Goal: Task Accomplishment & Management: Manage account settings

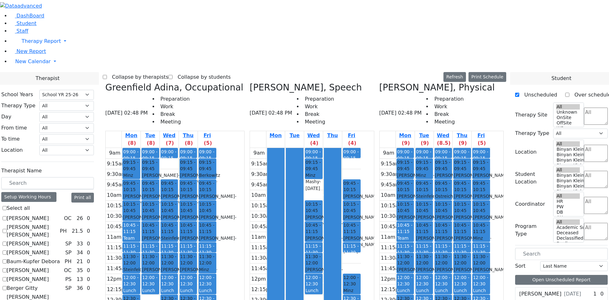
select select "212"
drag, startPoint x: 370, startPoint y: 236, endPoint x: 376, endPoint y: 219, distance: 17.8
click at [370, 235] on div "Mon Tue Wed (4) Thu Fri (4) 9am 9:15am 9:30am 9:45am 10am 10:15am 10:30am 10:45…" at bounding box center [311, 266] width 124 height 271
click at [16, 26] on span "Student" at bounding box center [26, 23] width 20 height 6
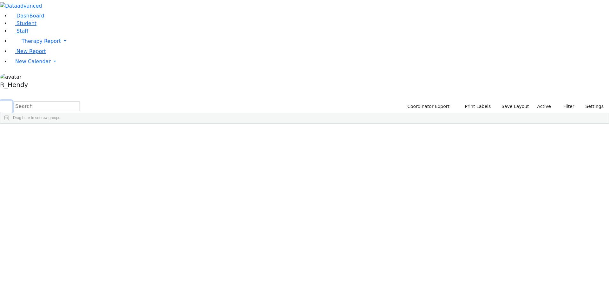
click at [12, 100] on button "submit" at bounding box center [6, 106] width 12 height 12
click at [80, 101] on input "text" at bounding box center [47, 106] width 66 height 10
type input "mash"
click at [81, 133] on div "[PERSON_NAME]" at bounding box center [61, 137] width 40 height 9
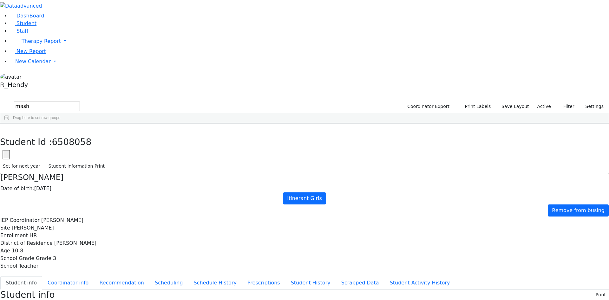
click at [146, 276] on ul "Student info Coordinator info Recommendation Scheduling Schedule History Prescr…" at bounding box center [304, 282] width 608 height 13
click at [149, 276] on button "Scheduling" at bounding box center [168, 282] width 39 height 13
click at [6, 128] on icon "button" at bounding box center [4, 130] width 3 height 4
drag, startPoint x: 107, startPoint y: 25, endPoint x: 12, endPoint y: 35, distance: 94.9
click at [12, 35] on div "DashBoard Student Staff Therapy Report Student Old Calendar Report" at bounding box center [304, 183] width 609 height 366
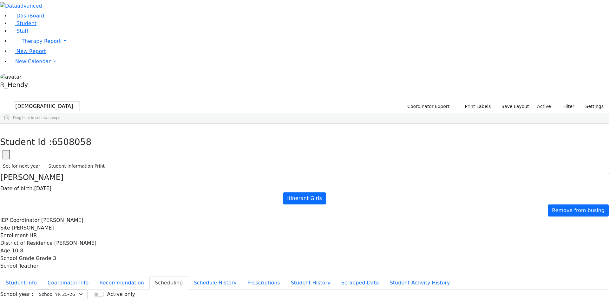
drag, startPoint x: 99, startPoint y: 23, endPoint x: 72, endPoint y: 25, distance: 27.7
click at [72, 25] on div "DashBoard Student Staff Therapy Report Student Old Calendar Report" at bounding box center [304, 183] width 609 height 366
type input "jacob"
click at [0, 100] on button "submit" at bounding box center [6, 106] width 12 height 12
click at [120, 284] on div "Shia" at bounding box center [99, 288] width 40 height 9
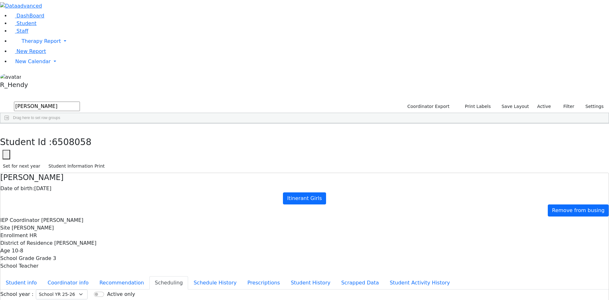
click at [120, 284] on div "Shia" at bounding box center [99, 288] width 40 height 9
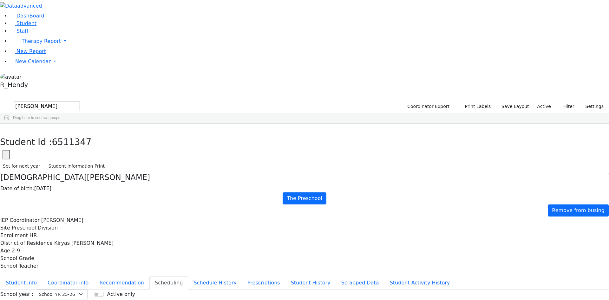
click at [9, 123] on button "button" at bounding box center [4, 129] width 9 height 13
click at [42, 64] on span "New Calendar" at bounding box center [33, 61] width 36 height 6
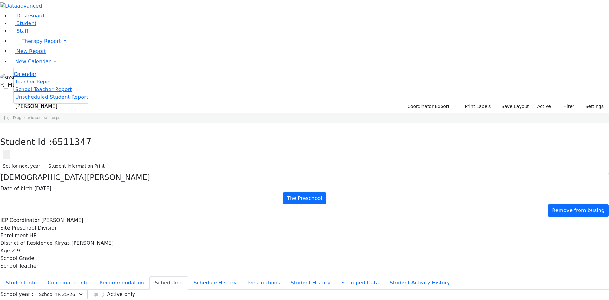
click at [30, 77] on span "Calendar" at bounding box center [25, 74] width 23 height 6
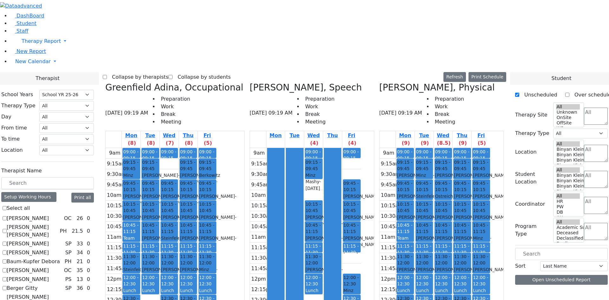
select select "212"
click at [196, 253] on span "11:30 - 12:00" at bounding box center [188, 259] width 16 height 13
click at [217, 209] on div "9am 9:15am 9:30am 9:45am 10am 10:15am 10:30am 10:45am 11am 11:15am 11:30am 11:4…" at bounding box center [161, 273] width 111 height 251
click at [217, 219] on div "9am 9:15am 9:30am 9:45am 10am 10:15am 10:30am 10:45am 11am 11:15am 11:30am 11:4…" at bounding box center [161, 273] width 111 height 251
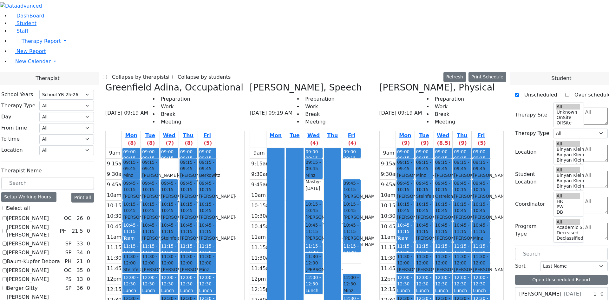
click at [217, 205] on div "9am 9:15am 9:30am 9:45am 10am 10:15am 10:30am 10:45am 11am 11:15am 11:30am 11:4…" at bounding box center [161, 273] width 111 height 251
click at [196, 222] on span "10:45 - 11:15" at bounding box center [188, 228] width 16 height 13
click at [196, 253] on span "11:30 - 12:00" at bounding box center [188, 259] width 16 height 13
click at [196, 295] on span "12:30 - 01:00" at bounding box center [188, 301] width 16 height 13
click at [196, 266] on div "Jacob Shia - 12/04/2022" at bounding box center [188, 272] width 16 height 13
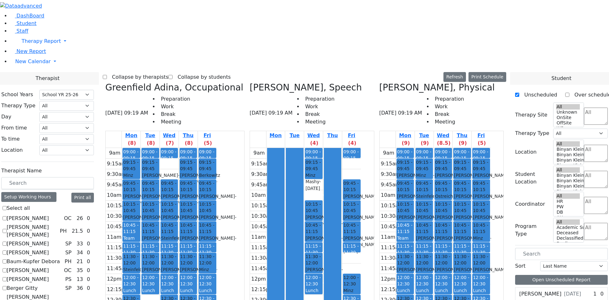
drag, startPoint x: 303, startPoint y: 218, endPoint x: 305, endPoint y: 216, distance: 3.4
click at [303, 218] on div "Mon Tue Wed (4) Thu Fri (4) 9am 9:15am 9:30am 9:45am 10am 10:15am 10:30am 10:45…" at bounding box center [311, 266] width 124 height 271
click at [212, 192] on div "9am 9:15am 9:30am 9:45am 10am 10:15am 10:30am 10:45am 11am 11:15am 11:30am 11:4…" at bounding box center [161, 273] width 111 height 251
click at [213, 194] on div "9am 9:15am 9:30am 9:45am 10am 10:15am 10:30am 10:45am 11am 11:15am 11:30am 11:4…" at bounding box center [161, 273] width 111 height 251
drag, startPoint x: 249, startPoint y: 210, endPoint x: 248, endPoint y: 218, distance: 8.3
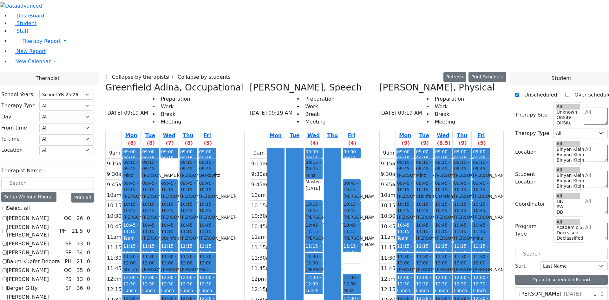
click at [217, 217] on div "9am 9:15am 9:30am 9:45am 10am 10:15am 10:30am 10:45am 11am 11:15am 11:30am 11:4…" at bounding box center [161, 273] width 111 height 251
click at [217, 235] on div "9am 9:15am 9:30am 9:45am 10am 10:15am 10:30am 10:45am 11am 11:15am 11:30am 11:4…" at bounding box center [161, 273] width 111 height 251
click at [217, 230] on div "9am 9:15am 9:30am 9:45am 10am 10:15am 10:30am 10:45am 11am 11:15am 11:30am 11:4…" at bounding box center [161, 273] width 111 height 251
drag, startPoint x: 249, startPoint y: 220, endPoint x: 249, endPoint y: 214, distance: 5.7
click at [217, 219] on div "9am 9:15am 9:30am 9:45am 10am 10:15am 10:30am 10:45am 11am 11:15am 11:30am 11:4…" at bounding box center [161, 273] width 111 height 251
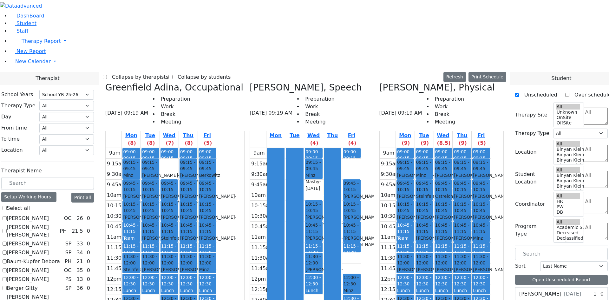
drag, startPoint x: 246, startPoint y: 211, endPoint x: 243, endPoint y: 221, distance: 10.3
click at [217, 221] on div "9am 9:15am 9:30am 9:45am 10am 10:15am 10:30am 10:45am 11am 11:15am 11:30am 11:4…" at bounding box center [161, 273] width 111 height 251
click at [217, 232] on div "9am 9:15am 9:30am 9:45am 10am 10:15am 10:30am 10:45am 11am 11:15am 11:30am 11:4…" at bounding box center [161, 273] width 111 height 251
click at [217, 239] on div "9am 9:15am 9:30am 9:45am 10am 10:15am 10:30am 10:45am 11am 11:15am 11:30am 11:4…" at bounding box center [161, 273] width 111 height 251
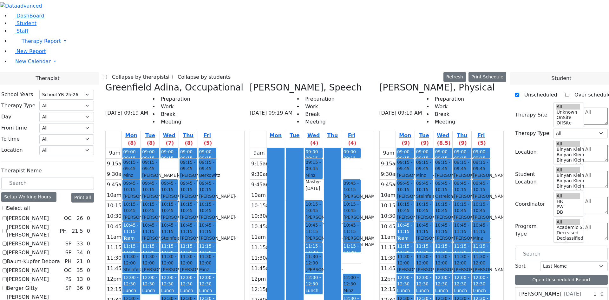
click at [217, 222] on div "9am 9:15am 9:30am 9:45am 10am 10:15am 10:30am 10:45am 11am 11:15am 11:30am 11:4…" at bounding box center [161, 273] width 111 height 251
click at [217, 211] on div "9am 9:15am 9:30am 9:45am 10am 10:15am 10:30am 10:45am 11am 11:15am 11:30am 11:4…" at bounding box center [161, 273] width 111 height 251
click at [298, 226] on div "Mon Tue Wed (4) Thu Fri (4) 9am 9:15am 9:30am 9:45am 10am 10:15am 10:30am 10:45…" at bounding box center [311, 266] width 124 height 271
click at [26, 26] on link "Student" at bounding box center [23, 23] width 26 height 6
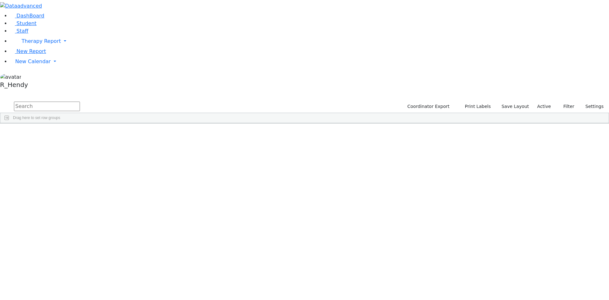
click at [80, 101] on input "text" at bounding box center [47, 106] width 66 height 10
type input "n"
type input "breuer"
click at [81, 142] on div "[PERSON_NAME]" at bounding box center [61, 146] width 40 height 9
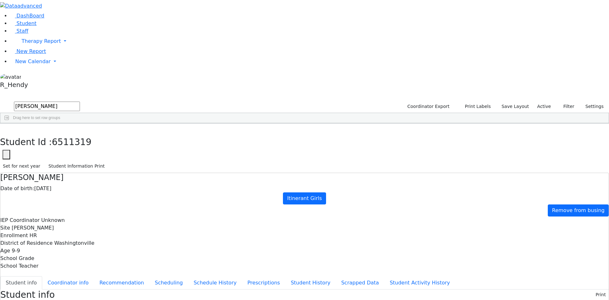
click at [135, 276] on button "Recommendation" at bounding box center [121, 282] width 55 height 13
checkbox input "true"
drag, startPoint x: 410, startPoint y: 60, endPoint x: 402, endPoint y: 60, distance: 7.9
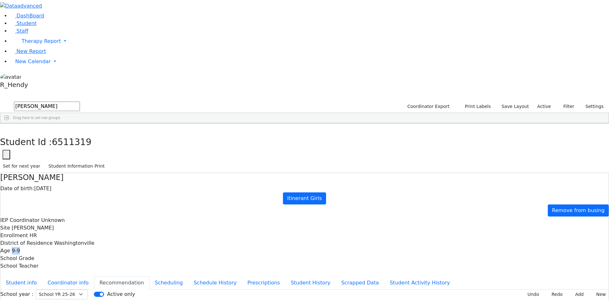
click at [20, 247] on span "9-9" at bounding box center [16, 250] width 8 height 6
click at [401, 172] on div "Nachuma Breuer Date of birth: 12/02/2015 Itinerant Girls Remove from busing IEP…" at bounding box center [304, 248] width 609 height 152
click at [151, 276] on button "Scheduling" at bounding box center [168, 282] width 39 height 13
click at [9, 123] on button "button" at bounding box center [4, 129] width 9 height 13
drag, startPoint x: 245, startPoint y: 141, endPoint x: 250, endPoint y: 137, distance: 7.2
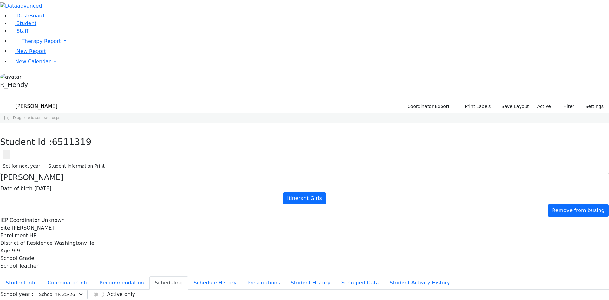
click at [245, 141] on div "6147 Breuer Chesky 08/14/2012 Weber, Joseph ML Special Class - K12 Monroe Woodb…" at bounding box center [300, 151] width 601 height 36
click at [120, 142] on div "Nachuma" at bounding box center [99, 146] width 40 height 9
click at [34, 64] on span "New Calendar" at bounding box center [33, 61] width 36 height 6
click at [32, 77] on span "Calendar" at bounding box center [25, 74] width 23 height 6
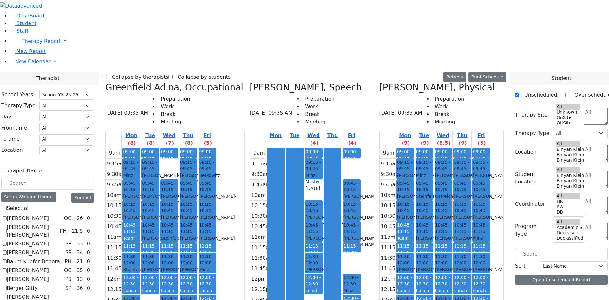
select select "212"
click at [38, 284] on label "Berger Gitty" at bounding box center [22, 288] width 31 height 8
click at [7, 286] on input "Berger Gitty" at bounding box center [5, 288] width 4 height 4
checkbox input "true"
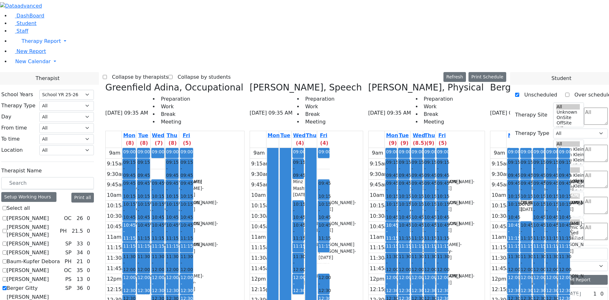
scroll to position [190, 0]
checkbox input "false"
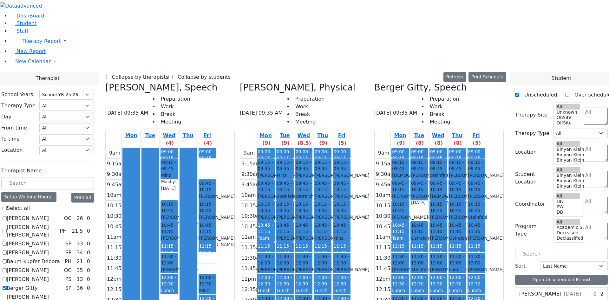
scroll to position [539, 0]
checkbox input "false"
select select "3"
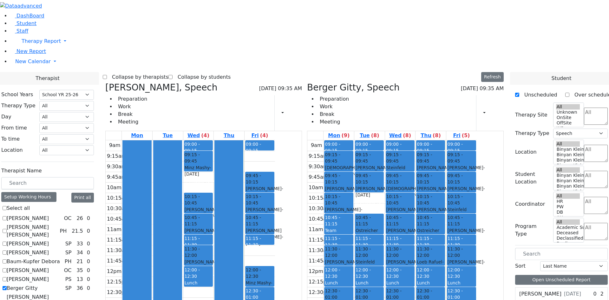
scroll to position [0, 0]
click at [475, 164] on div "Schonbrun Isaac - 02/21/2021" at bounding box center [461, 170] width 28 height 13
click at [475, 258] on div "Weberman Chaya - 12/08/2021" at bounding box center [461, 264] width 28 height 13
click at [485, 228] on span "- 12/02/2015" at bounding box center [465, 233] width 37 height 11
click at [463, 236] on span "11:15 - 11:30" at bounding box center [454, 241] width 15 height 11
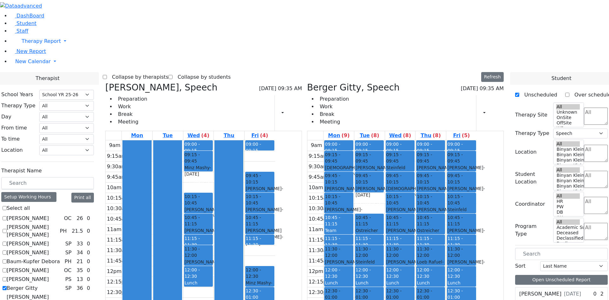
click at [485, 228] on span "- 12/02/2015" at bounding box center [465, 233] width 37 height 11
click at [475, 248] on div "Prep" at bounding box center [461, 251] width 28 height 6
click at [475, 245] on div "11:30 - 12:00" at bounding box center [461, 251] width 28 height 13
click at [485, 228] on span "- 12/02/2015" at bounding box center [465, 233] width 37 height 11
click at [463, 236] on span "11:15 - 11:30" at bounding box center [454, 241] width 15 height 11
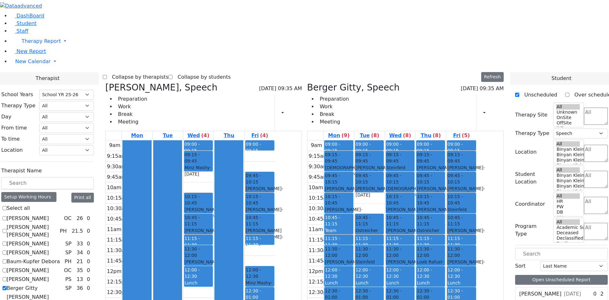
click at [475, 272] on div "Glick, Shana" at bounding box center [461, 275] width 28 height 6
drag, startPoint x: 493, startPoint y: 215, endPoint x: 494, endPoint y: 233, distance: 18.4
click at [476, 233] on div "9am 9:15am 9:30am 9:45am 10am 10:15am 10:30am 10:45am 11am 11:15am 11:30am 11:4…" at bounding box center [391, 265] width 169 height 251
click at [475, 299] on div "Prep" at bounding box center [461, 303] width 28 height 6
click at [476, 215] on div "9am 9:15am 9:30am 9:45am 10am 10:15am 10:30am 10:45am 11am 11:15am 11:30am 11:4…" at bounding box center [391, 265] width 169 height 251
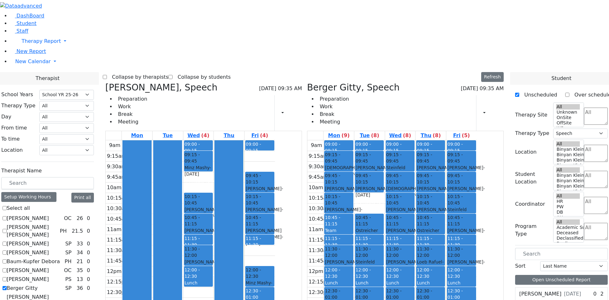
click at [476, 225] on div "9am 9:15am 9:30am 9:45am 10am 10:15am 10:30am 10:45am 11am 11:15am 11:30am 11:4…" at bounding box center [391, 265] width 169 height 251
click at [475, 299] on div "Prep" at bounding box center [461, 303] width 28 height 6
click at [475, 279] on div "Lunch" at bounding box center [461, 282] width 28 height 6
click at [475, 258] on div "Weberman Chaya - 12/08/2021" at bounding box center [461, 264] width 28 height 13
click at [463, 236] on span "11:15 - 11:30" at bounding box center [454, 241] width 15 height 11
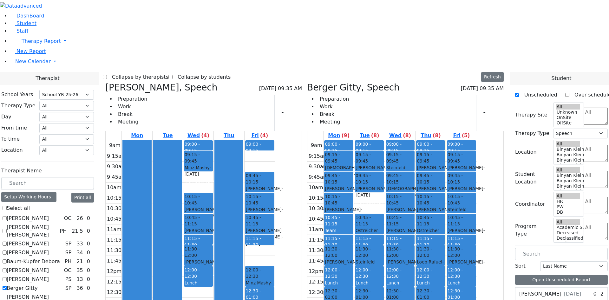
click at [485, 259] on span "- 12/08/2021" at bounding box center [465, 264] width 37 height 11
click at [485, 228] on span "- 12/02/2015" at bounding box center [465, 233] width 37 height 11
drag, startPoint x: 494, startPoint y: 219, endPoint x: 493, endPoint y: 224, distance: 4.4
click at [476, 231] on div "9am 9:15am 9:30am 9:45am 10am 10:15am 10:30am 10:45am 11am 11:15am 11:30am 11:4…" at bounding box center [391, 265] width 169 height 251
click at [476, 237] on div "9am 9:15am 9:30am 9:45am 10am 10:15am 10:30am 10:45am 11am 11:15am 11:30am 11:4…" at bounding box center [391, 265] width 169 height 251
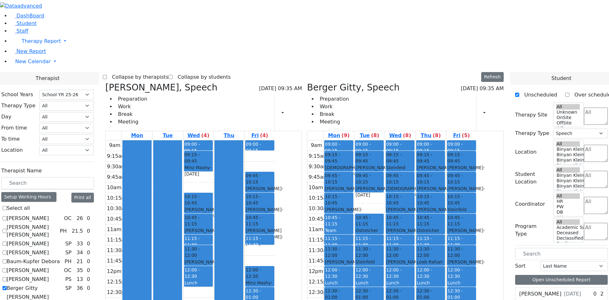
drag, startPoint x: 499, startPoint y: 215, endPoint x: 499, endPoint y: 224, distance: 9.2
click at [476, 227] on div "9am 9:15am 9:30am 9:45am 10am 10:15am 10:30am 10:45am 11am 11:15am 11:30am 11:4…" at bounding box center [391, 265] width 169 height 251
click at [476, 240] on div "9am 9:15am 9:30am 9:45am 10am 10:15am 10:30am 10:45am 11am 11:15am 11:30am 11:4…" at bounding box center [391, 265] width 169 height 251
drag, startPoint x: 499, startPoint y: 220, endPoint x: 497, endPoint y: 224, distance: 4.1
click at [476, 230] on div "9am 9:15am 9:30am 9:45am 10am 10:15am 10:30am 10:45am 11am 11:15am 11:30am 11:4…" at bounding box center [391, 265] width 169 height 251
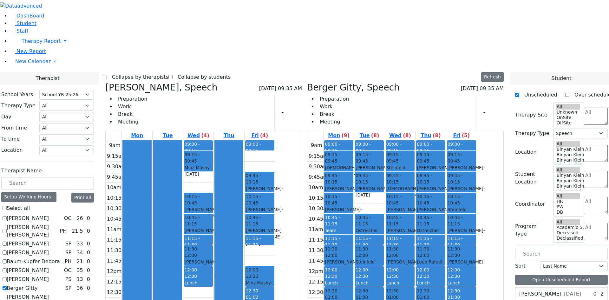
click at [476, 243] on div "9am 9:15am 9:30am 9:45am 10am 10:15am 10:30am 10:45am 11am 11:15am 11:30am 11:4…" at bounding box center [391, 265] width 169 height 251
click at [476, 217] on div "9am 9:15am 9:30am 9:45am 10am 10:15am 10:30am 10:45am 11am 11:15am 11:30am 11:4…" at bounding box center [391, 265] width 169 height 251
drag, startPoint x: 403, startPoint y: 103, endPoint x: 403, endPoint y: 114, distance: 10.8
click at [403, 140] on div "9am 9:15am 9:30am 9:45am 10am 10:15am 10:30am 10:45am 11am 11:15am 11:30am 11:4…" at bounding box center [391, 265] width 169 height 251
click at [476, 227] on div "9am 9:15am 9:30am 9:45am 10am 10:15am 10:30am 10:45am 11am 11:15am 11:30am 11:4…" at bounding box center [391, 265] width 169 height 251
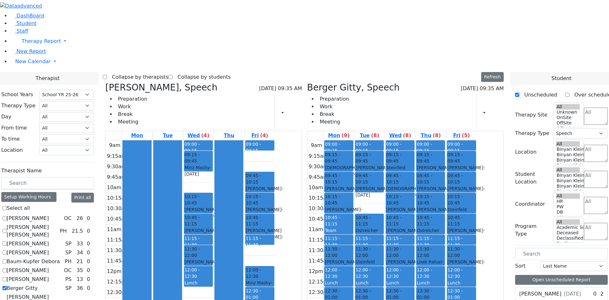
click at [476, 221] on div "9am 9:15am 9:30am 9:45am 10am 10:15am 10:30am 10:45am 11am 11:15am 11:30am 11:4…" at bounding box center [391, 265] width 169 height 251
click at [476, 229] on div "9am 9:15am 9:30am 9:45am 10am 10:15am 10:30am 10:45am 11am 11:15am 11:30am 11:4…" at bounding box center [391, 265] width 169 height 251
drag, startPoint x: 320, startPoint y: 156, endPoint x: 319, endPoint y: 179, distance: 23.2
click at [275, 179] on div "9am 9:15am 9:30am 9:45am 10am 10:15am 10:30am 10:45am 11am 11:15am 11:30am 11:4…" at bounding box center [190, 223] width 169 height 167
click at [304, 234] on div "Flegmann Esther S, Speech 09/11/2025 09:35 AM Preparation Work Break Meeting Pr…" at bounding box center [204, 237] width 202 height 310
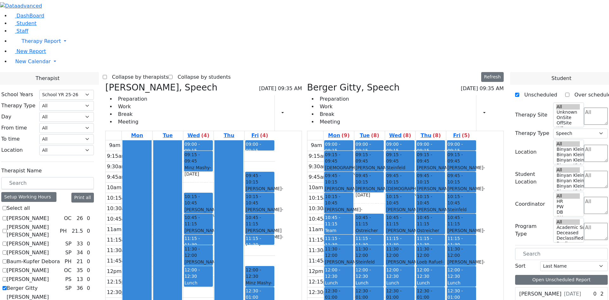
click at [274, 299] on div "Lunch" at bounding box center [260, 303] width 28 height 6
click at [262, 197] on div "9am 9:15am 9:30am 9:45am 10am 10:15am 10:30am 10:45am 11am 11:15am 11:30am 11:4…" at bounding box center [190, 223] width 169 height 167
click at [262, 227] on div "Flegmann Esther S, Speech 09/11/2025 09:35 AM Preparation Work Break Meeting Pr…" at bounding box center [204, 237] width 202 height 310
click at [475, 227] on div "Breuer Nachuma - 12/02/2015" at bounding box center [461, 233] width 28 height 13
click at [275, 159] on div "9am 9:15am 9:30am 9:45am 10am 10:15am 10:30am 10:45am 11am 11:15am 11:30am 11:4…" at bounding box center [190, 223] width 169 height 167
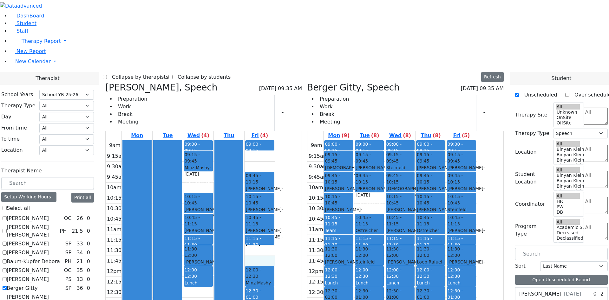
click at [275, 163] on div "9am 9:15am 9:30am 9:45am 10am 10:15am 10:30am 10:45am 11am 11:15am 11:30am 11:4…" at bounding box center [190, 223] width 169 height 167
click at [304, 250] on div "Flegmann Esther S, Speech 09/11/2025 09:35 AM Preparation Work Break Meeting Pr…" at bounding box center [204, 237] width 202 height 310
drag, startPoint x: 494, startPoint y: 220, endPoint x: 488, endPoint y: 245, distance: 25.4
click at [476, 252] on div "9am 9:15am 9:30am 9:45am 10am 10:15am 10:30am 10:45am 11am 11:15am 11:30am 11:4…" at bounding box center [391, 265] width 169 height 251
click at [476, 259] on div "9am 9:15am 9:30am 9:45am 10am 10:15am 10:30am 10:45am 11am 11:15am 11:30am 11:4…" at bounding box center [391, 265] width 169 height 251
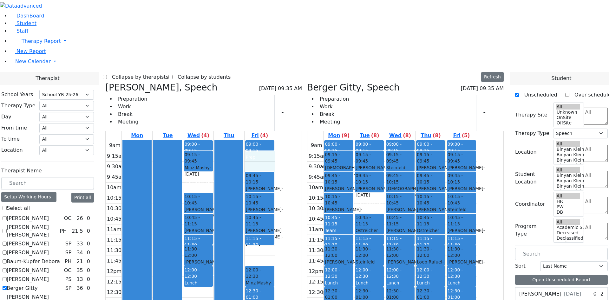
click at [275, 140] on div "9am 9:15am 9:30am 9:45am 10am 10:15am 10:30am 10:45am 11am 11:15am 11:30am 11:4…" at bounding box center [190, 223] width 169 height 167
click at [406, 140] on div "9am 9:15am 9:30am 9:45am 10am 10:15am 10:30am 10:45am 11am 11:15am 11:30am 11:4…" at bounding box center [391, 265] width 169 height 251
click at [444, 261] on div "9am 9:15am 9:30am 9:45am 10am 10:15am 10:30am 10:45am 11am 11:15am 11:30am 11:4…" at bounding box center [391, 265] width 169 height 251
click at [460, 261] on div "9am 9:15am 9:30am 9:45am 10am 10:15am 10:30am 10:45am 11am 11:15am 11:30am 11:4…" at bounding box center [391, 265] width 169 height 251
click at [458, 273] on div "9am 9:15am 9:30am 9:45am 10am 10:15am 10:30am 10:45am 11am 11:15am 11:30am 11:4…" at bounding box center [391, 265] width 169 height 251
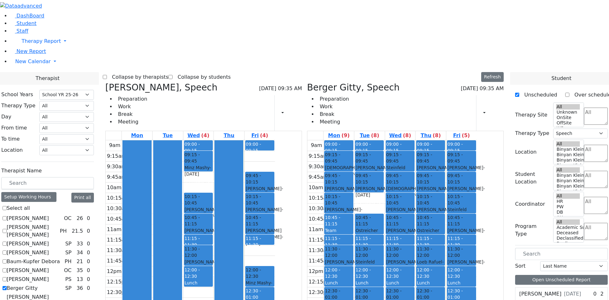
click at [436, 274] on div "9am 9:15am 9:30am 9:45am 10am 10:15am 10:30am 10:45am 11am 11:15am 11:30am 11:4…" at bounding box center [391, 265] width 169 height 251
click at [436, 264] on div "9am 9:15am 9:30am 9:45am 10am 10:15am 10:30am 10:45am 11am 11:15am 11:30am 11:4…" at bounding box center [391, 265] width 169 height 251
click at [176, 235] on div "Flegmann Esther S, Speech 09/11/2025 09:35 AM Preparation Work Break Meeting Pr…" at bounding box center [204, 237] width 202 height 310
click at [213, 243] on div "Flegmann Esther S, Speech 09/11/2025 09:35 AM Preparation Work Break Meeting Pr…" at bounding box center [204, 237] width 202 height 310
drag, startPoint x: 491, startPoint y: 215, endPoint x: 491, endPoint y: 302, distance: 86.9
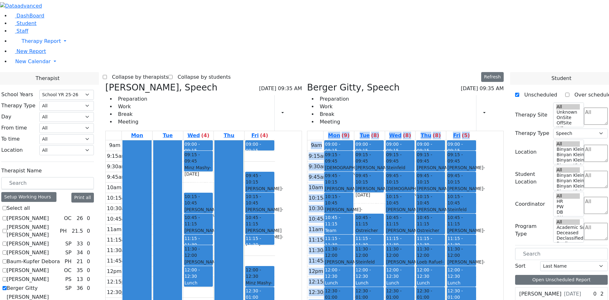
drag, startPoint x: 494, startPoint y: 298, endPoint x: 505, endPoint y: 244, distance: 54.4
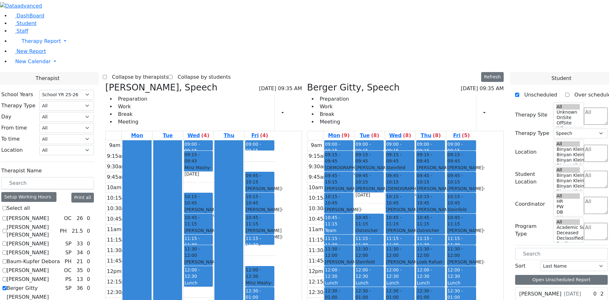
click at [288, 250] on div "Flegmann Esther S, Speech 09/11/2025 09:35 AM Preparation Work Break Meeting Pr…" at bounding box center [204, 237] width 202 height 310
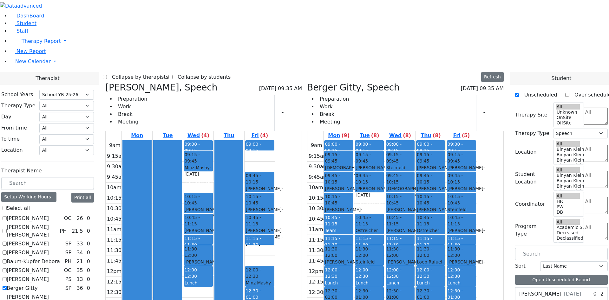
drag, startPoint x: 283, startPoint y: 249, endPoint x: 278, endPoint y: 252, distance: 6.4
click at [283, 249] on div "Flegmann Esther S, Speech 09/11/2025 09:35 AM Preparation Work Break Meeting Pr…" at bounding box center [204, 237] width 202 height 310
click at [274, 206] on div "Sofer Bruchy - 09/11/2022" at bounding box center [260, 212] width 28 height 13
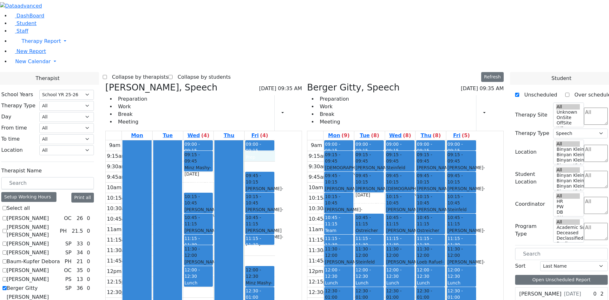
drag, startPoint x: 321, startPoint y: 61, endPoint x: 320, endPoint y: 65, distance: 4.5
click at [275, 140] on div "9am 9:15am 9:30am 9:45am 10am 10:15am 10:30am 10:45am 11am 11:15am 11:30am 11:4…" at bounding box center [190, 223] width 169 height 167
click at [251, 231] on div "Flegmann Esther S, Speech 09/11/2025 09:35 AM Preparation Work Break Meeting Pr…" at bounding box center [204, 237] width 202 height 310
click at [475, 227] on div "Breuer Nachuma - 12/02/2015" at bounding box center [461, 233] width 28 height 13
click at [494, 128] on button "Delete Selected Schedule" at bounding box center [516, 131] width 63 height 10
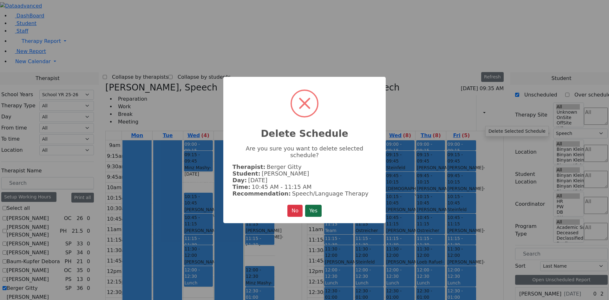
click at [313, 208] on button "Yes" at bounding box center [313, 210] width 16 height 12
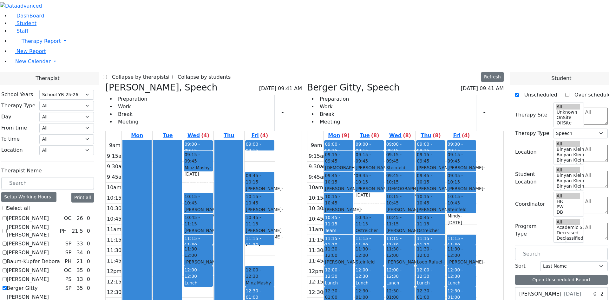
click at [287, 240] on div "Mon Tue Wed (4) Thu Fri (4) 9am 9:15am 9:30am 9:45am 10am 10:15am 10:30am 10:45…" at bounding box center [203, 262] width 197 height 263
click at [263, 269] on div "Mon Tue Wed (4) Thu Fri (4) 9am 9:15am 9:30am 9:45am 10am 10:15am 10:30am 10:45…" at bounding box center [203, 262] width 197 height 263
click at [19, 26] on span "Student" at bounding box center [26, 23] width 20 height 6
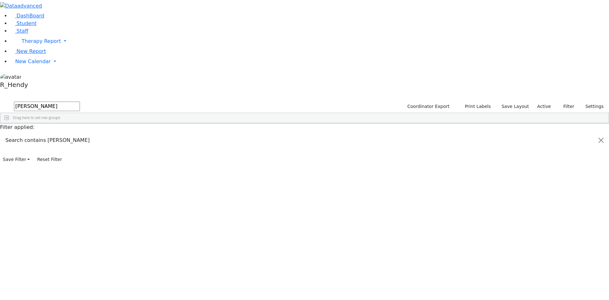
type input "[PERSON_NAME]"
click at [121, 142] on div "Nachuma" at bounding box center [101, 146] width 40 height 9
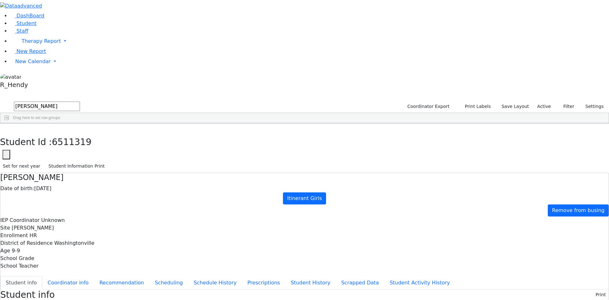
click at [126, 123] on div "Student Id : 6511319 Student Id 6511319 Cancel Save Set for next year Student I…" at bounding box center [304, 147] width 609 height 49
click at [9, 123] on button "button" at bounding box center [4, 129] width 9 height 13
click at [40, 64] on span "New Calendar" at bounding box center [33, 61] width 36 height 6
click at [33, 77] on span "Calendar" at bounding box center [25, 74] width 23 height 6
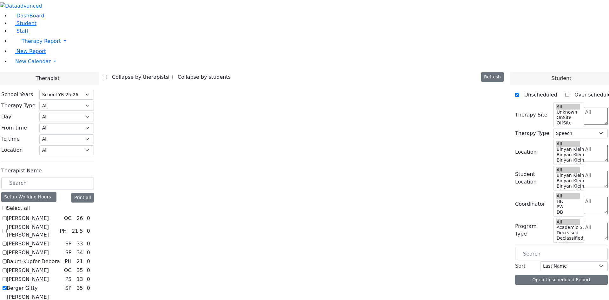
select select "212"
select select "3"
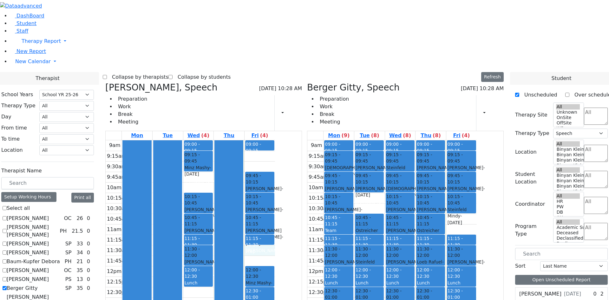
click at [275, 156] on div "9am 9:15am 9:30am 9:45am 10am 10:15am 10:30am 10:45am 11am 11:15am 11:30am 11:4…" at bounding box center [190, 223] width 169 height 167
click at [275, 167] on div "9am 9:15am 9:30am 9:45am 10am 10:15am 10:30am 10:45am 11am 11:15am 11:30am 11:4…" at bounding box center [190, 223] width 169 height 167
click at [275, 154] on div "9am 9:15am 9:30am 9:45am 10am 10:15am 10:30am 10:45am 11am 11:15am 11:30am 11:4…" at bounding box center [190, 223] width 169 height 167
click at [275, 164] on div "9am 9:15am 9:30am 9:45am 10am 10:15am 10:30am 10:45am 11am 11:15am 11:30am 11:4…" at bounding box center [190, 223] width 169 height 167
click at [275, 156] on div "9am 9:15am 9:30am 9:45am 10am 10:15am 10:30am 10:45am 11am 11:15am 11:30am 11:4…" at bounding box center [190, 223] width 169 height 167
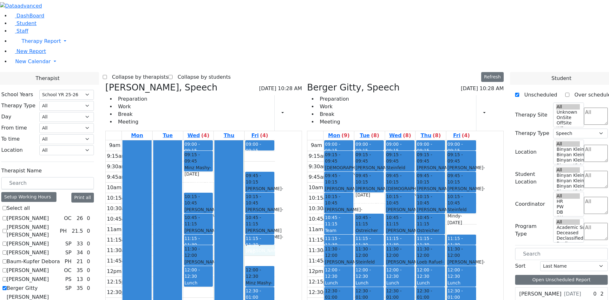
click at [272, 280] on span "- 01/03/2015" at bounding box center [259, 285] width 27 height 11
click at [275, 158] on div "9am 9:15am 9:30am 9:45am 10am 10:15am 10:30am 10:45am 11am 11:15am 11:30am 11:4…" at bounding box center [190, 223] width 169 height 167
drag, startPoint x: 314, startPoint y: 156, endPoint x: 312, endPoint y: 184, distance: 27.7
click at [304, 230] on div "Flegmann Esther S, Speech 09/11/2025 10:28 AM Preparation Work Break Meeting Pr…" at bounding box center [204, 238] width 202 height 312
click at [275, 158] on div "9am 9:15am 9:30am 9:45am 10am 10:15am 10:30am 10:45am 11am 11:15am 11:30am 11:4…" at bounding box center [190, 223] width 169 height 167
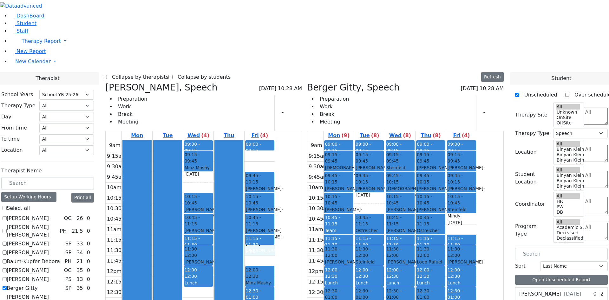
click at [274, 279] on div "Minz Mashy - 01/03/2015" at bounding box center [260, 285] width 28 height 13
click at [38, 284] on label "Berger Gitty" at bounding box center [22, 288] width 31 height 8
click at [7, 286] on input "Berger Gitty" at bounding box center [5, 288] width 4 height 4
checkbox input "false"
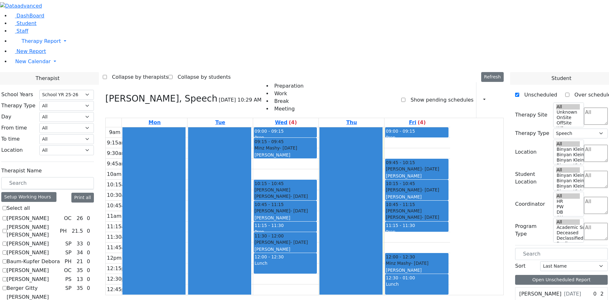
scroll to position [580, 0]
checkbox input "true"
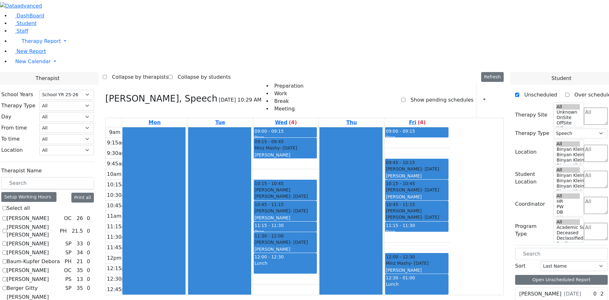
select select
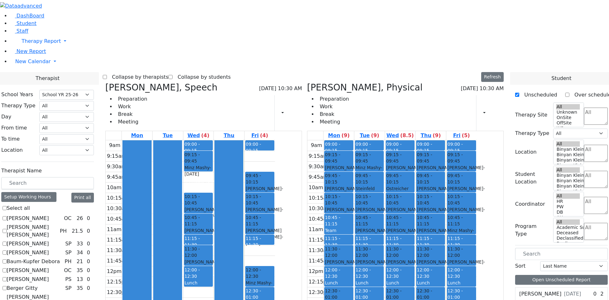
scroll to position [127, 0]
checkbox input "true"
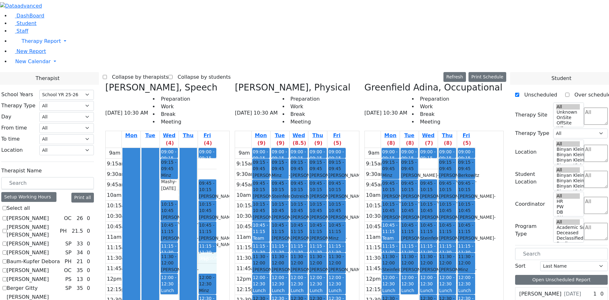
drag, startPoint x: 272, startPoint y: 147, endPoint x: 268, endPoint y: 171, distance: 24.1
click at [217, 171] on div "9am 9:15am 9:30am 9:45am 10am 10:15am 10:30am 10:45am 11am 11:15am 11:30am 11:4…" at bounding box center [161, 231] width 111 height 167
drag, startPoint x: 257, startPoint y: 225, endPoint x: 253, endPoint y: 219, distance: 7.0
click at [232, 223] on div "Flegmann Esther S, Speech 09/11/2025 10:30 AM Preparation Work Break Meeting Mo…" at bounding box center [167, 242] width 129 height 320
drag, startPoint x: 272, startPoint y: 143, endPoint x: 269, endPoint y: 158, distance: 15.0
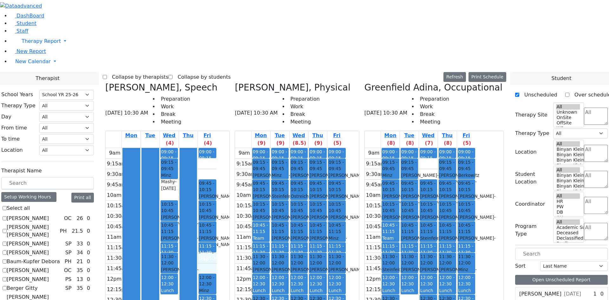
click at [217, 158] on div "9am 9:15am 9:30am 9:45am 10am 10:15am 10:30am 10:45am 11am 11:15am 11:30am 11:4…" at bounding box center [161, 231] width 111 height 167
click at [345, 235] on div "Minz Mashy - 01/03/2015" at bounding box center [336, 244] width 16 height 19
drag, startPoint x: 269, startPoint y: 122, endPoint x: 272, endPoint y: 58, distance: 63.8
click at [217, 148] on div "09:00 - 09:15 Prep 09:45 - 10:15 Werzberger Yachi - 05/25/2021 Grossbaum, Chaya…" at bounding box center [207, 231] width 19 height 167
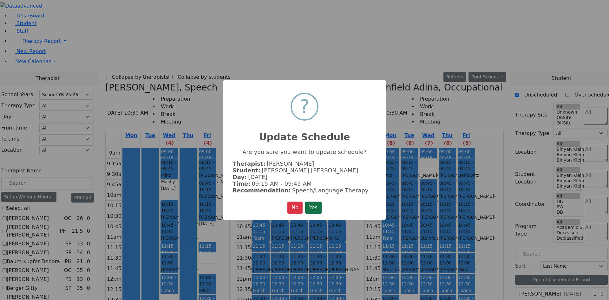
click at [309, 202] on button "Yes" at bounding box center [313, 207] width 16 height 12
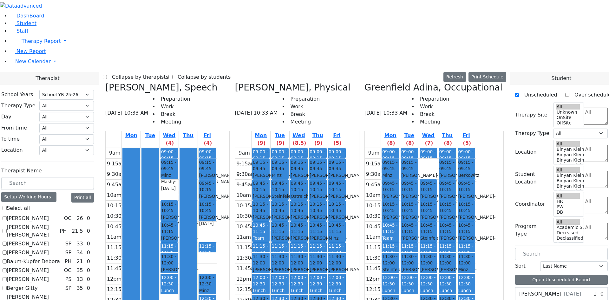
click at [216, 287] on div "Minz Mashy - 01/03/2015" at bounding box center [207, 296] width 16 height 19
click at [345, 253] on span "11:30 - 12:00" at bounding box center [336, 259] width 16 height 13
click at [345, 287] on div "Lunch" at bounding box center [336, 290] width 16 height 7
drag, startPoint x: 384, startPoint y: 122, endPoint x: 380, endPoint y: 219, distance: 97.7
click at [346, 219] on div "09:00 - 09:15 Prep 09:15 - 09:45 Friedman Yisroel - 10/08/2019 Nenner Simmone 0…" at bounding box center [336, 273] width 19 height 251
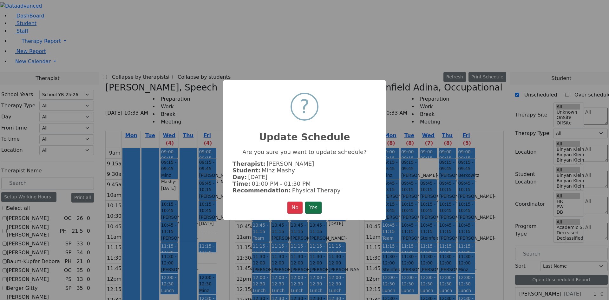
click at [320, 210] on button "Yes" at bounding box center [313, 207] width 16 height 12
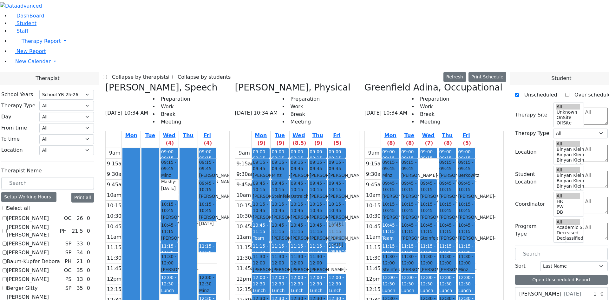
drag, startPoint x: 384, startPoint y: 151, endPoint x: 388, endPoint y: 123, distance: 28.1
click at [346, 148] on div "09:00 - 09:15 Prep 09:15 - 09:45 Friedman Yisroel - 10/08/2019 Nenner Simmone 0…" at bounding box center [336, 273] width 19 height 251
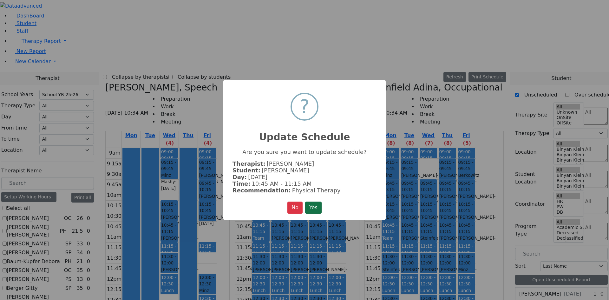
click at [311, 207] on button "Yes" at bounding box center [313, 207] width 16 height 12
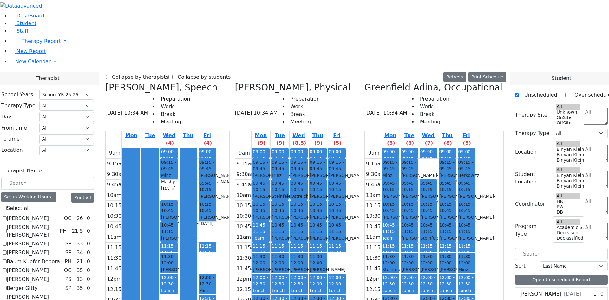
click at [345, 287] on div "Lunch" at bounding box center [336, 290] width 16 height 6
click at [387, 177] on button "Delete Selected Schedule" at bounding box center [411, 179] width 63 height 10
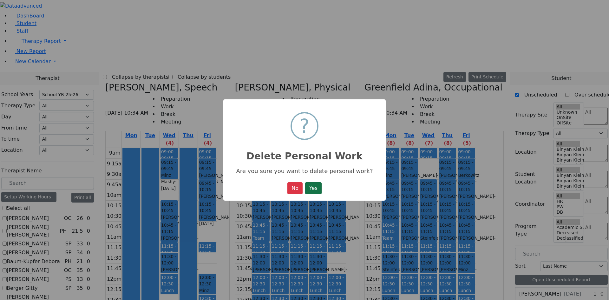
click at [315, 191] on button "Yes" at bounding box center [313, 188] width 16 height 12
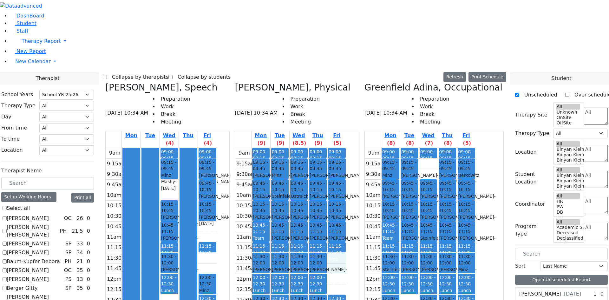
drag, startPoint x: 386, startPoint y: 144, endPoint x: 386, endPoint y: 151, distance: 6.7
click at [346, 154] on div "9am 9:15am 9:30am 9:45am 10am 10:15am 10:30am 10:45am 11am 11:15am 11:30am 11:4…" at bounding box center [290, 273] width 111 height 251
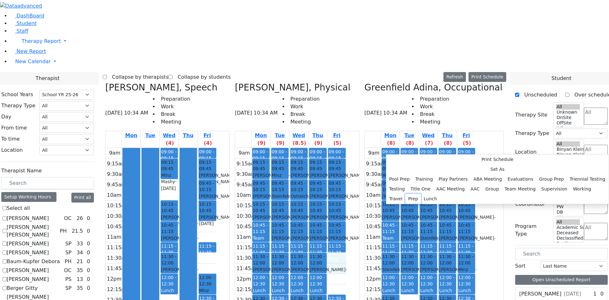
click at [421, 194] on button "Prep" at bounding box center [413, 199] width 16 height 10
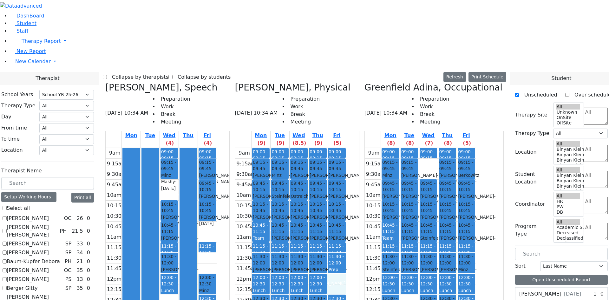
drag, startPoint x: 384, startPoint y: 168, endPoint x: 383, endPoint y: 178, distance: 10.5
click at [346, 178] on div "9am 9:15am 9:30am 9:45am 10am 10:15am 10:30am 10:45am 11am 11:15am 11:30am 11:4…" at bounding box center [290, 273] width 111 height 251
drag, startPoint x: 386, startPoint y: 213, endPoint x: 379, endPoint y: 198, distance: 16.7
click at [346, 210] on div "09:00 - 09:15 Prep 09:15 - 09:45 Friedman Yisroel - 10/08/2019 Nenner Simmone 0…" at bounding box center [336, 273] width 19 height 251
click at [345, 266] on div "Prep" at bounding box center [336, 269] width 16 height 6
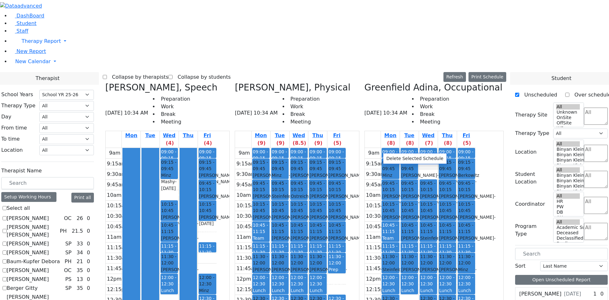
click at [402, 156] on button "Delete Selected Schedule" at bounding box center [414, 158] width 63 height 10
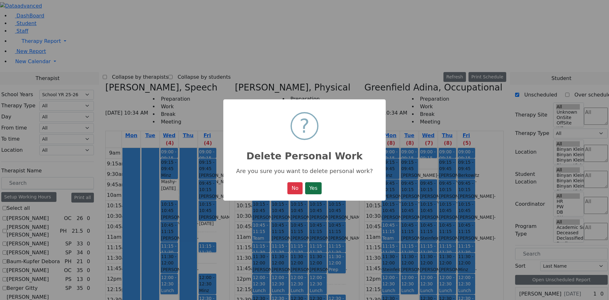
click at [315, 187] on button "Yes" at bounding box center [313, 188] width 16 height 12
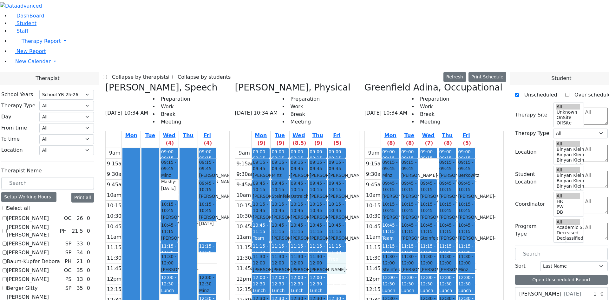
drag, startPoint x: 384, startPoint y: 147, endPoint x: 381, endPoint y: 157, distance: 9.8
click at [346, 157] on div "9am 9:15am 9:30am 9:45am 10am 10:15am 10:30am 10:45am 11am 11:15am 11:30am 11:4…" at bounding box center [290, 273] width 111 height 251
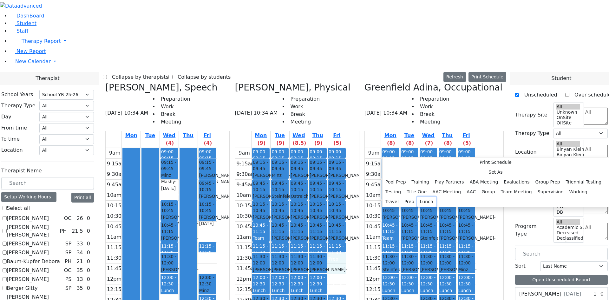
click at [436, 197] on button "Lunch" at bounding box center [426, 202] width 19 height 10
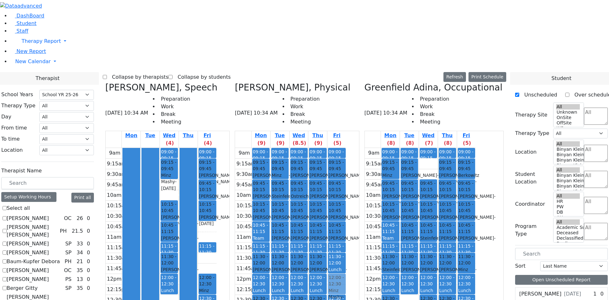
drag, startPoint x: 382, startPoint y: 211, endPoint x: 380, endPoint y: 174, distance: 37.4
click at [346, 169] on div "09:00 - 09:15 Prep 09:15 - 09:45 Friedman Yisroel - 10/08/2019 Nenner Simmone 0…" at bounding box center [336, 273] width 19 height 251
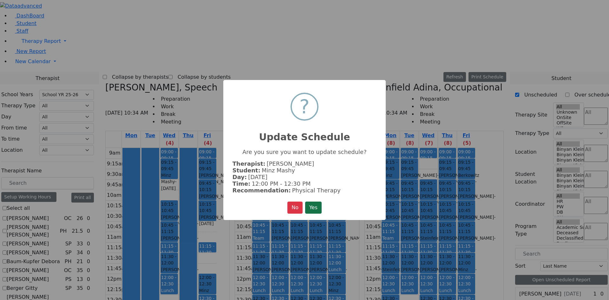
click at [319, 206] on button "Yes" at bounding box center [313, 207] width 16 height 12
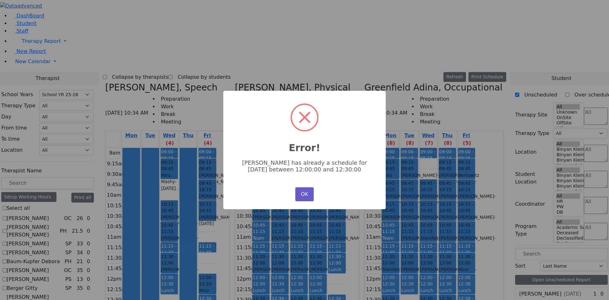
click at [299, 190] on button "OK" at bounding box center [304, 194] width 18 height 14
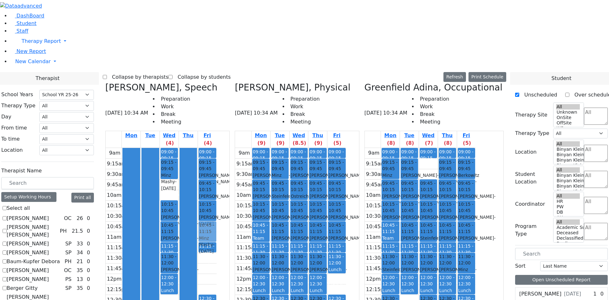
drag, startPoint x: 270, startPoint y: 170, endPoint x: 268, endPoint y: 130, distance: 40.0
click at [217, 148] on div "09:00 - 09:15 Prep 09:15 - 09:45 Moskowitz Rachel Leah - 09/20/2021 Grossbaum, …" at bounding box center [207, 231] width 19 height 167
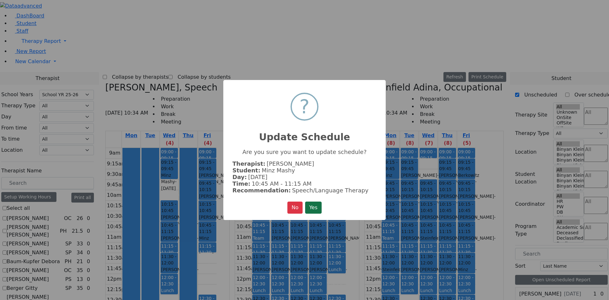
click at [321, 209] on button "Yes" at bounding box center [313, 207] width 16 height 12
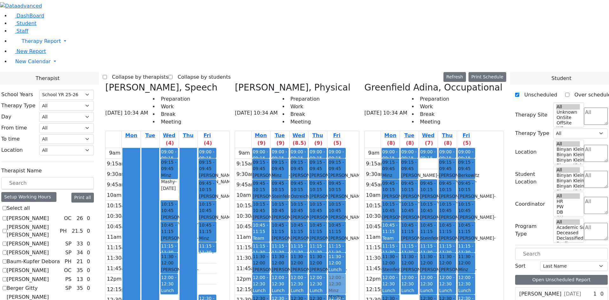
drag, startPoint x: 386, startPoint y: 213, endPoint x: 391, endPoint y: 175, distance: 38.7
click at [346, 175] on div "09:00 - 09:15 Prep 09:15 - 09:45 Friedman Yisroel - 10/08/2019 Nenner Simmone 0…" at bounding box center [336, 273] width 19 height 251
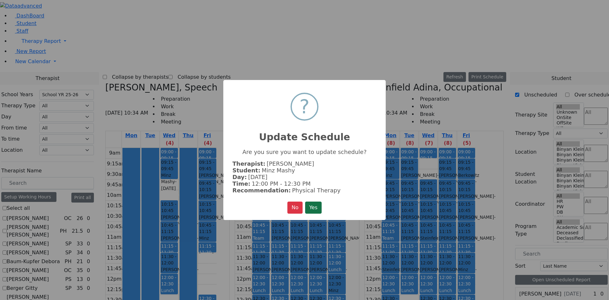
click at [313, 205] on button "Yes" at bounding box center [313, 207] width 16 height 12
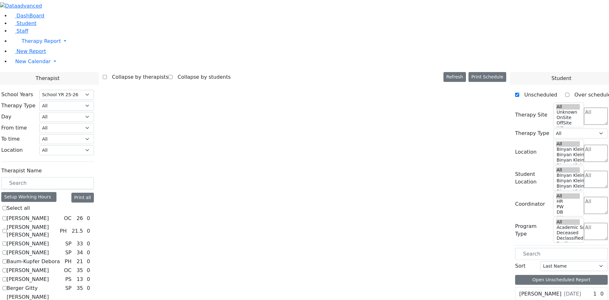
click at [371, 0] on div at bounding box center [304, 0] width 609 height 0
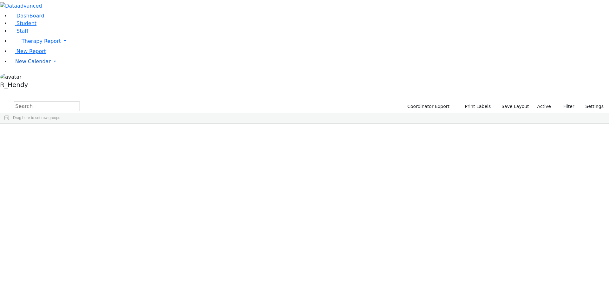
click at [26, 68] on link "New Calendar" at bounding box center [309, 61] width 599 height 13
click at [30, 77] on span "Calendar" at bounding box center [25, 74] width 23 height 6
click at [30, 68] on link "New Calendar" at bounding box center [309, 61] width 599 height 13
click at [30, 78] on link "Calendar" at bounding box center [25, 74] width 23 height 8
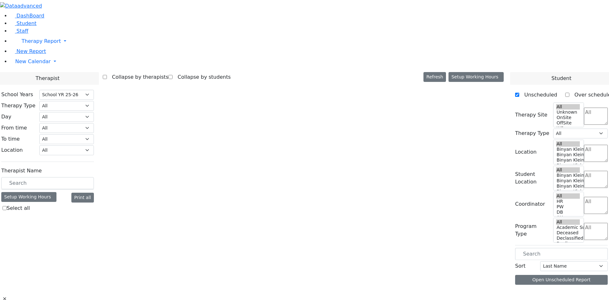
select select "212"
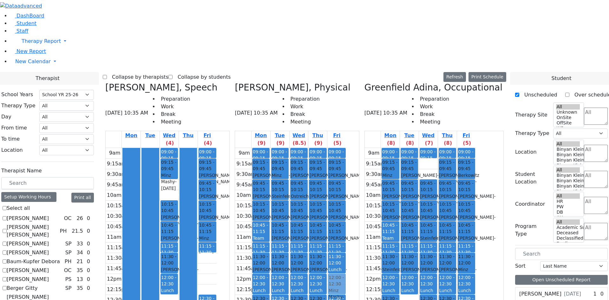
drag, startPoint x: 384, startPoint y: 207, endPoint x: 384, endPoint y: 169, distance: 38.0
click at [346, 166] on div "09:00 - 09:15 Prep 09:15 - 09:45 Friedman Yisroel - 10/08/2019 Nenner Simmone 0…" at bounding box center [336, 273] width 19 height 251
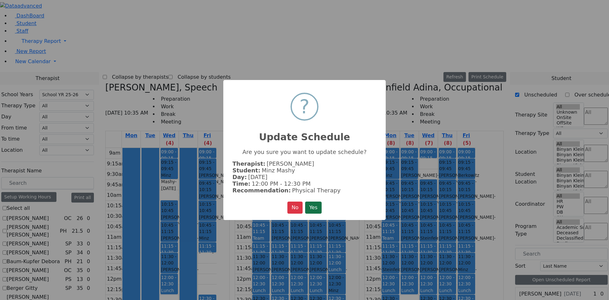
click at [321, 203] on button "Yes" at bounding box center [313, 207] width 16 height 12
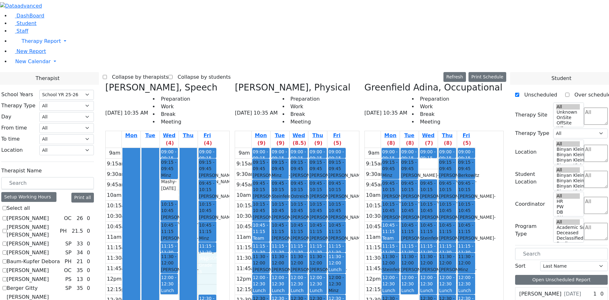
drag, startPoint x: 269, startPoint y: 146, endPoint x: 265, endPoint y: 172, distance: 25.6
click at [217, 175] on div "9am 9:15am 9:30am 9:45am 10am 10:15am 10:30am 10:45am 11am 11:15am 11:30am 11:4…" at bounding box center [161, 231] width 111 height 167
drag, startPoint x: 544, startPoint y: 234, endPoint x: 265, endPoint y: 148, distance: 291.8
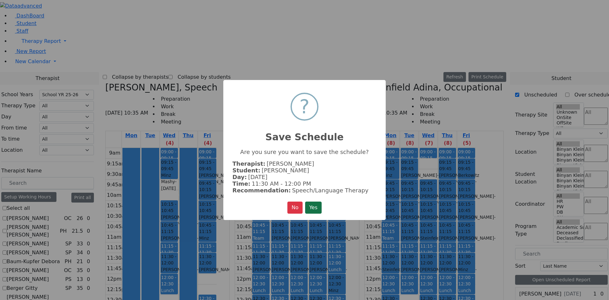
click at [315, 207] on button "Yes" at bounding box center [313, 207] width 16 height 12
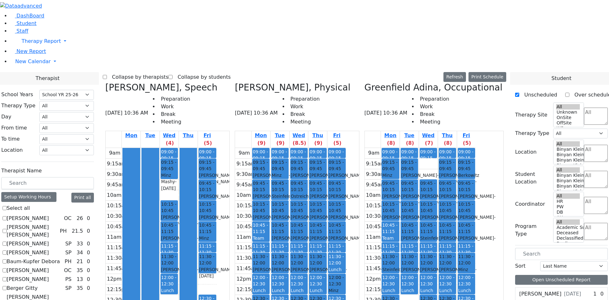
drag, startPoint x: 542, startPoint y: 236, endPoint x: 273, endPoint y: 167, distance: 278.4
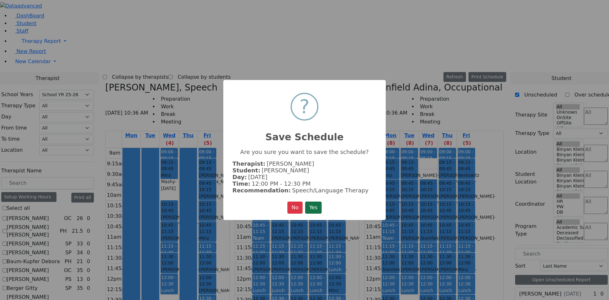
click at [317, 204] on button "Yes" at bounding box center [313, 207] width 16 height 12
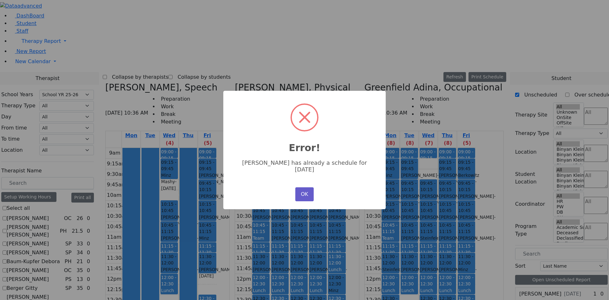
click at [295, 187] on button "OK" at bounding box center [304, 194] width 18 height 14
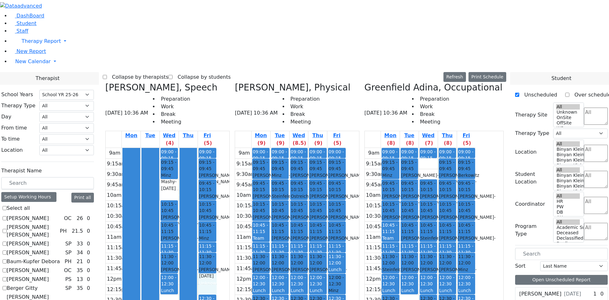
drag, startPoint x: 270, startPoint y: 166, endPoint x: 270, endPoint y: 172, distance: 5.4
click at [217, 172] on div "9am 9:15am 9:30am 9:45am 10am 10:15am 10:30am 10:45am 11am 11:15am 11:30am 11:4…" at bounding box center [161, 231] width 111 height 167
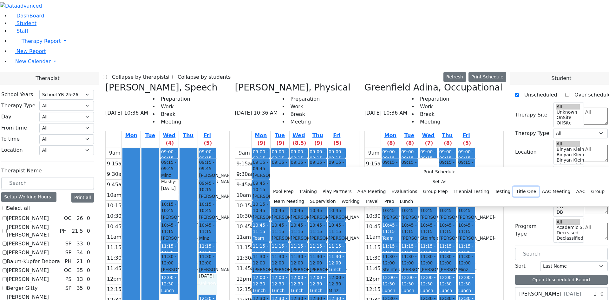
click at [513, 186] on button "Title One" at bounding box center [526, 191] width 26 height 10
select select "5"
select select "12:00:00"
select select "12:30:00"
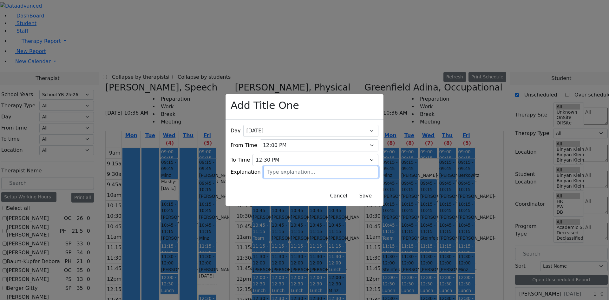
click at [292, 166] on input "text" at bounding box center [320, 172] width 115 height 12
type input "N. Breuer"
click at [360, 193] on button "Save" at bounding box center [365, 196] width 28 height 12
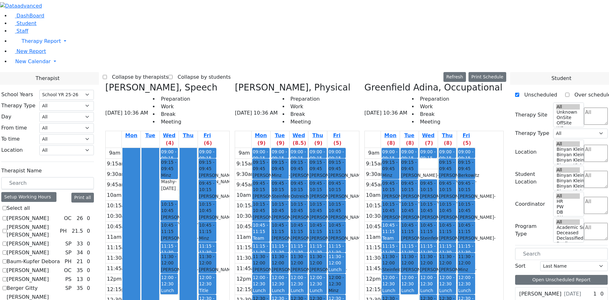
drag, startPoint x: 245, startPoint y: 239, endPoint x: 251, endPoint y: 237, distance: 6.2
click at [230, 239] on div "Mon Tue Wed (4) Thu Fri (6) 9am 9:15am 9:30am 9:45am 10am 10:15am 10:30am 10:45…" at bounding box center [167, 266] width 124 height 271
click at [217, 82] on h3 "Flegmann Esther S, Speech" at bounding box center [161, 87] width 112 height 11
click at [230, 82] on div "Flegmann Esther S, Speech 09/11/2025 10:36 AM Preparation Work Break Meeting" at bounding box center [167, 106] width 124 height 49
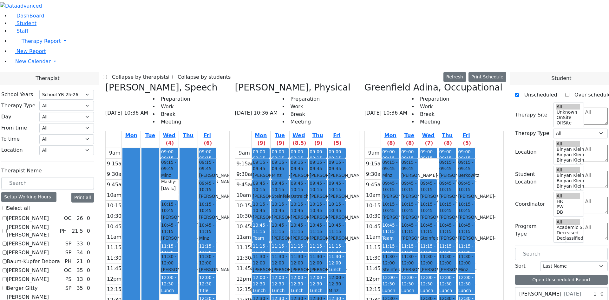
checkbox input "false"
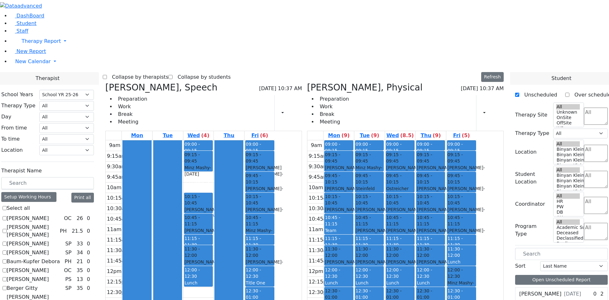
click at [483, 95] on div "Print Schedule Print All Print Info Print Pending Schedule Print Non Pending Sc…" at bounding box center [490, 113] width 28 height 36
click at [480, 110] on icon "button" at bounding box center [480, 113] width 0 height 6
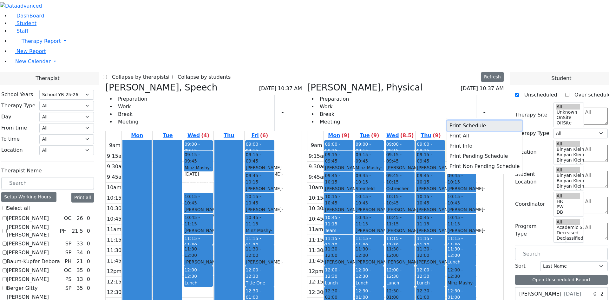
click at [462, 120] on button "Print Schedule" at bounding box center [484, 125] width 75 height 10
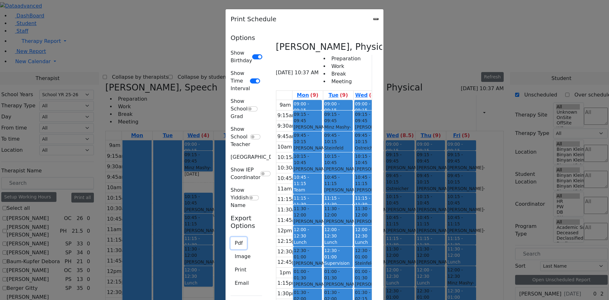
click at [230, 237] on button "Pdf" at bounding box center [238, 243] width 16 height 12
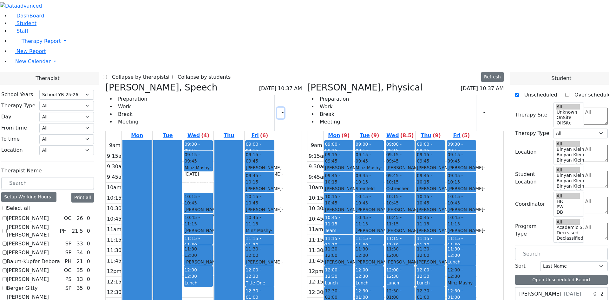
click at [284, 107] on button "button" at bounding box center [280, 112] width 7 height 11
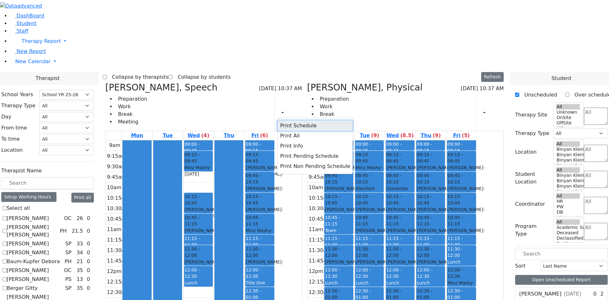
click at [311, 120] on button "Print Schedule" at bounding box center [314, 125] width 75 height 10
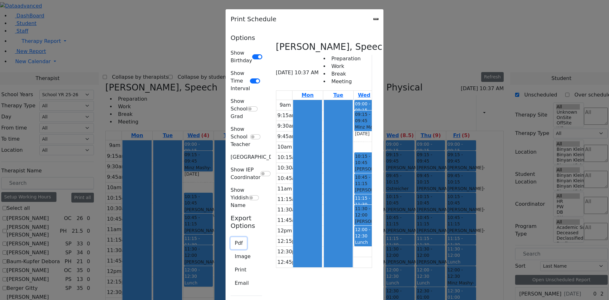
click at [230, 237] on button "Pdf" at bounding box center [238, 243] width 16 height 12
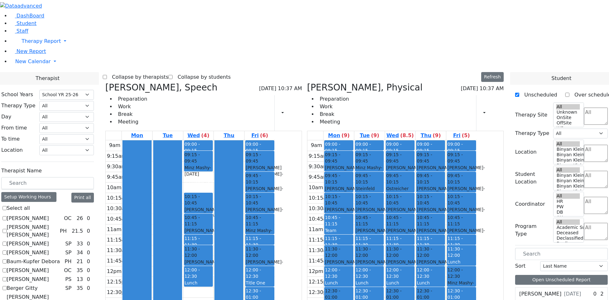
click at [105, 82] on icon at bounding box center [105, 87] width 0 height 10
select select "2"
checkbox input "false"
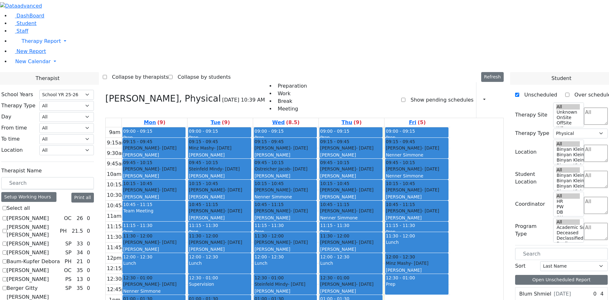
scroll to position [159, 0]
checkbox input "true"
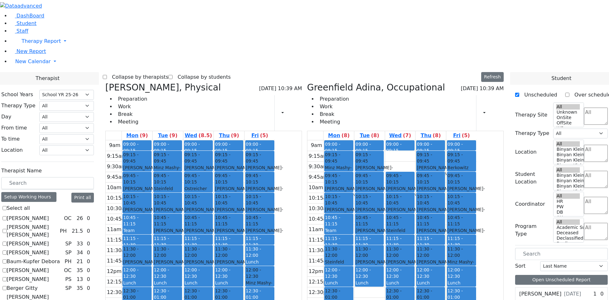
click at [105, 82] on icon at bounding box center [105, 87] width 0 height 10
select select "1"
checkbox input "false"
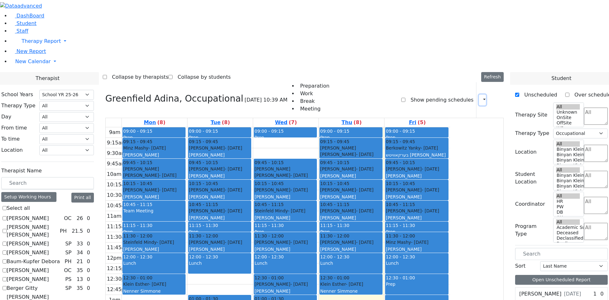
click at [479, 94] on button "button" at bounding box center [482, 99] width 7 height 11
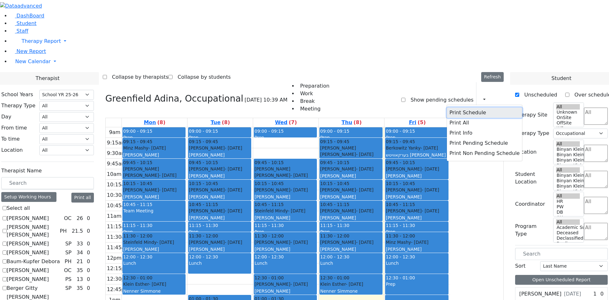
click at [462, 107] on button "Print Schedule" at bounding box center [484, 112] width 75 height 10
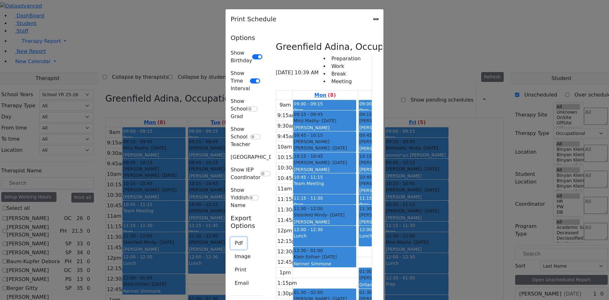
click at [230, 237] on button "Pdf" at bounding box center [238, 243] width 16 height 12
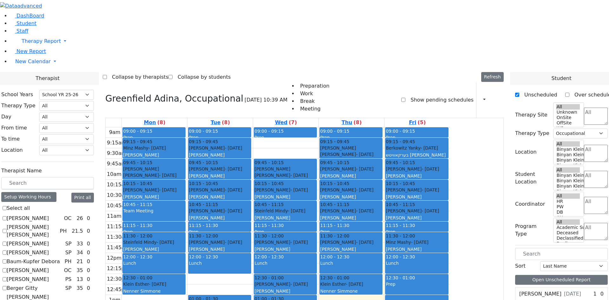
click at [57, 223] on label "[PERSON_NAME] [PERSON_NAME]" at bounding box center [32, 230] width 50 height 15
click at [7, 229] on input "[PERSON_NAME] [PERSON_NAME]" at bounding box center [5, 231] width 4 height 4
checkbox input "true"
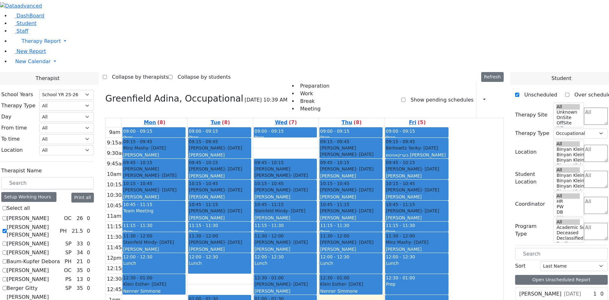
select select
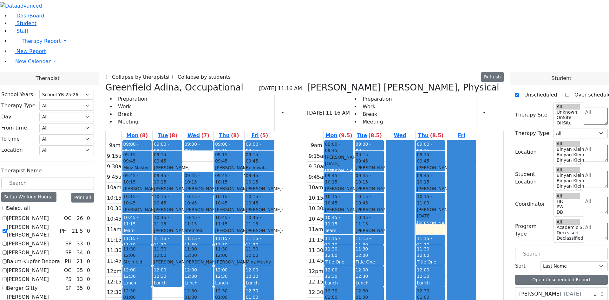
click at [21, 26] on span "Student" at bounding box center [26, 23] width 20 height 6
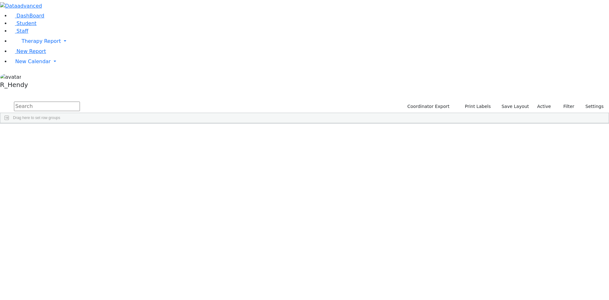
click at [80, 101] on input "text" at bounding box center [47, 106] width 66 height 10
type input "[PERSON_NAME]"
click at [81, 222] on div "[PERSON_NAME]" at bounding box center [61, 226] width 40 height 9
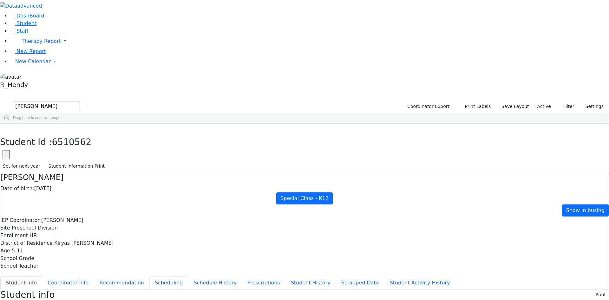
click at [155, 276] on button "Scheduling" at bounding box center [168, 282] width 39 height 13
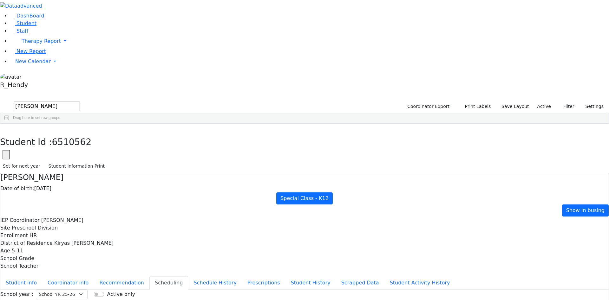
click at [9, 123] on button "button" at bounding box center [4, 129] width 9 height 13
click at [36, 68] on link "New Calendar" at bounding box center [309, 61] width 599 height 13
click at [33, 77] on span "Calendar" at bounding box center [25, 74] width 23 height 6
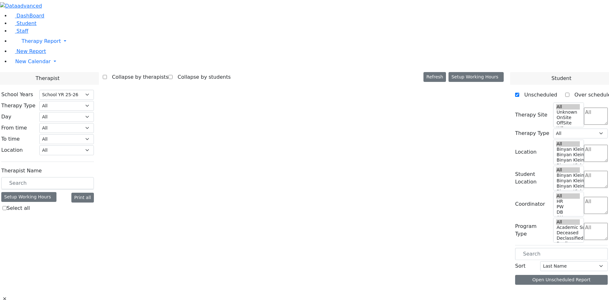
select select "212"
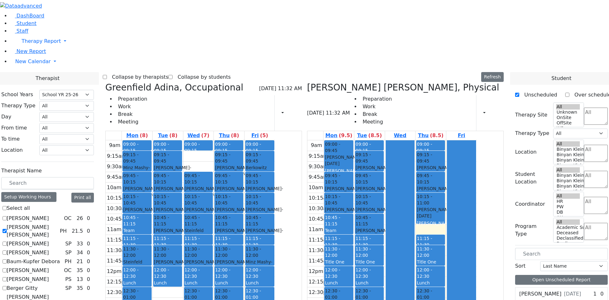
click at [57, 223] on label "[PERSON_NAME] [PERSON_NAME]" at bounding box center [32, 230] width 50 height 15
click at [7, 229] on input "[PERSON_NAME] [PERSON_NAME]" at bounding box center [5, 231] width 4 height 4
checkbox input "false"
select select "1"
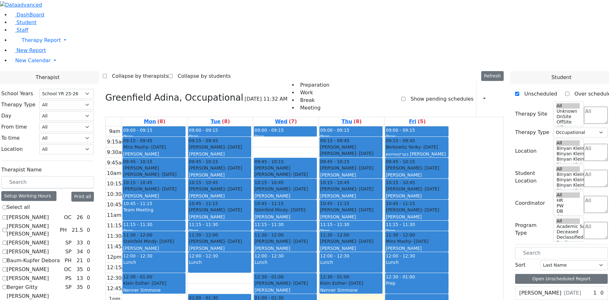
scroll to position [159, 0]
checkbox input "true"
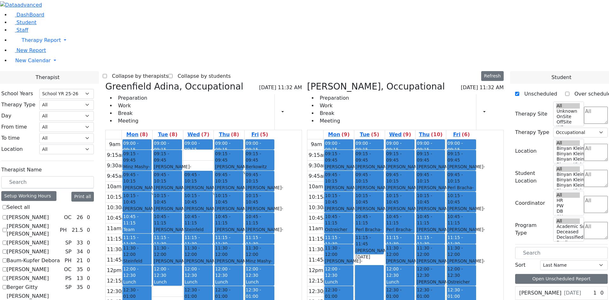
scroll to position [0, 0]
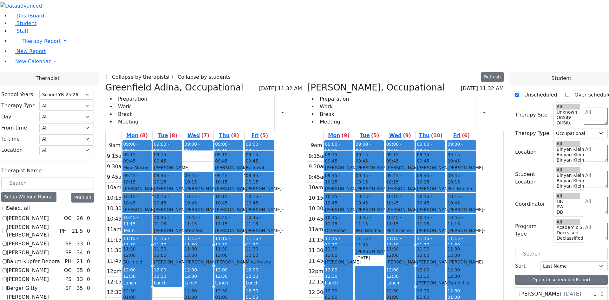
checkbox input "false"
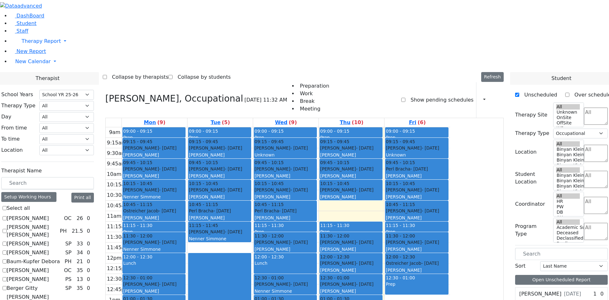
drag, startPoint x: 400, startPoint y: 120, endPoint x: 339, endPoint y: 151, distance: 69.2
click at [339, 151] on tr "09:00 - 09:15 Prep 09:15 - 09:45 [PERSON_NAME] - [DATE] [PERSON_NAME] 09:45 - 1…" at bounding box center [278, 252] width 344 height 251
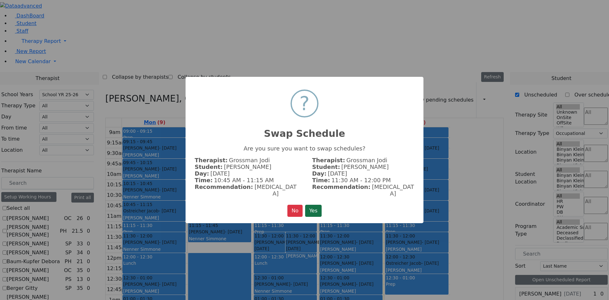
click at [318, 204] on button "Yes" at bounding box center [313, 210] width 16 height 12
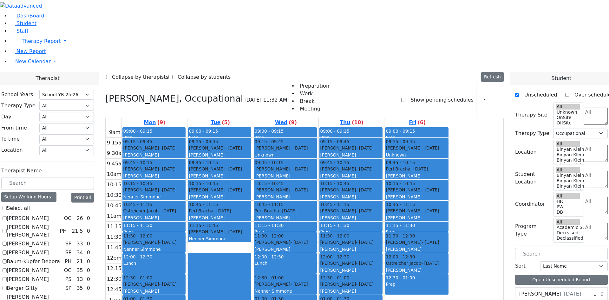
click at [316, 239] on div "[PERSON_NAME] - [DATE]" at bounding box center [285, 242] width 62 height 6
click at [316, 207] on div "Perl Bracha - [DATE] [PERSON_NAME]" at bounding box center [285, 214] width 62 height 14
click at [316, 246] on div "[PERSON_NAME]" at bounding box center [285, 249] width 62 height 6
click at [479, 94] on button "button" at bounding box center [482, 99] width 7 height 11
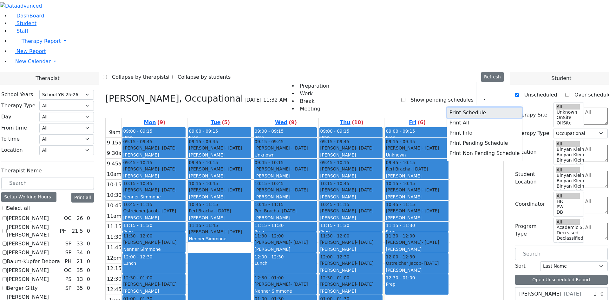
click at [447, 107] on button "Print Schedule" at bounding box center [484, 112] width 75 height 10
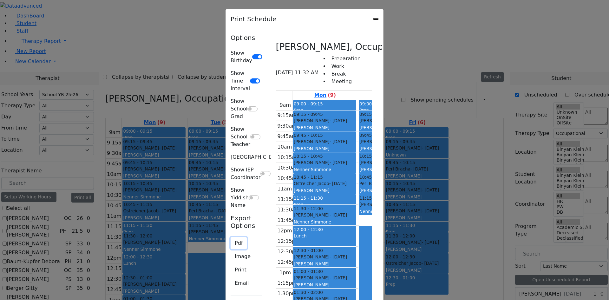
click at [230, 237] on button "Pdf" at bounding box center [238, 243] width 16 height 12
